Goal: Transaction & Acquisition: Purchase product/service

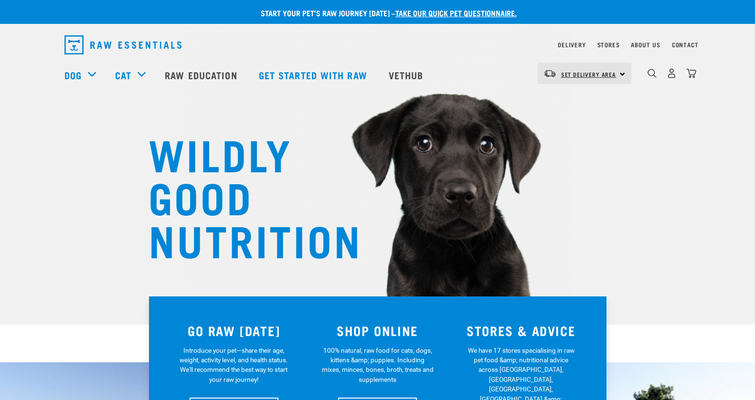
click at [593, 67] on link "Set Delivery Area" at bounding box center [588, 74] width 55 height 15
click at [571, 103] on link "[GEOGRAPHIC_DATA]" at bounding box center [584, 100] width 92 height 21
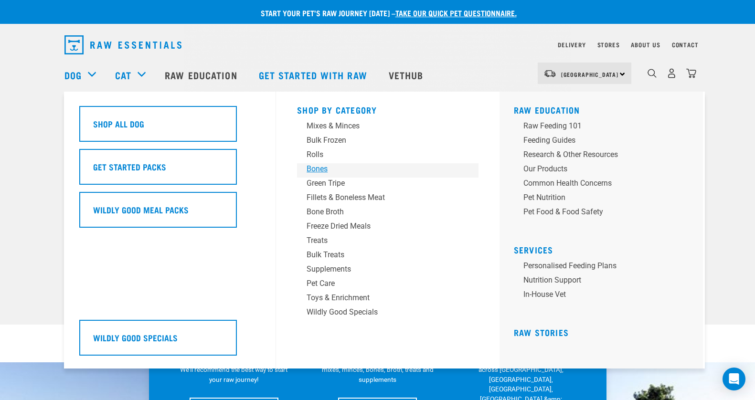
click at [324, 168] on div "Bones" at bounding box center [381, 168] width 149 height 11
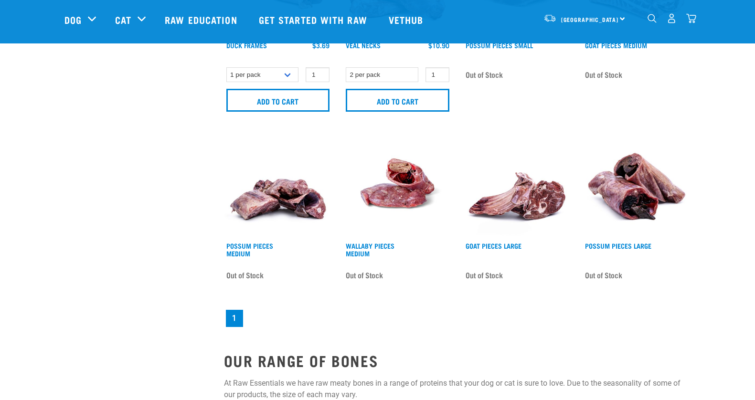
scroll to position [945, 0]
